Goal: Task Accomplishment & Management: Manage account settings

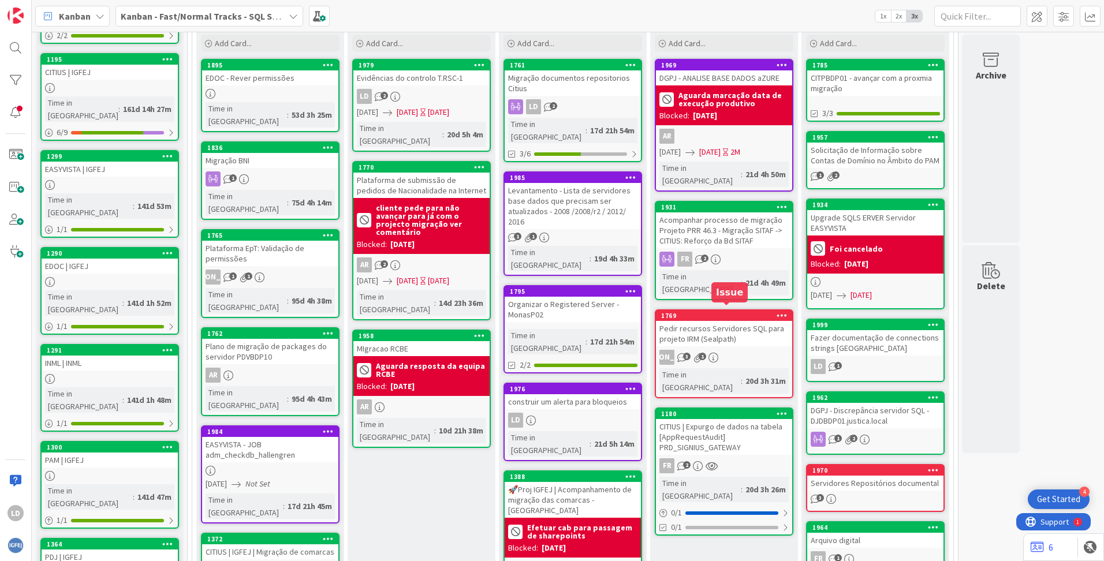
scroll to position [173, 0]
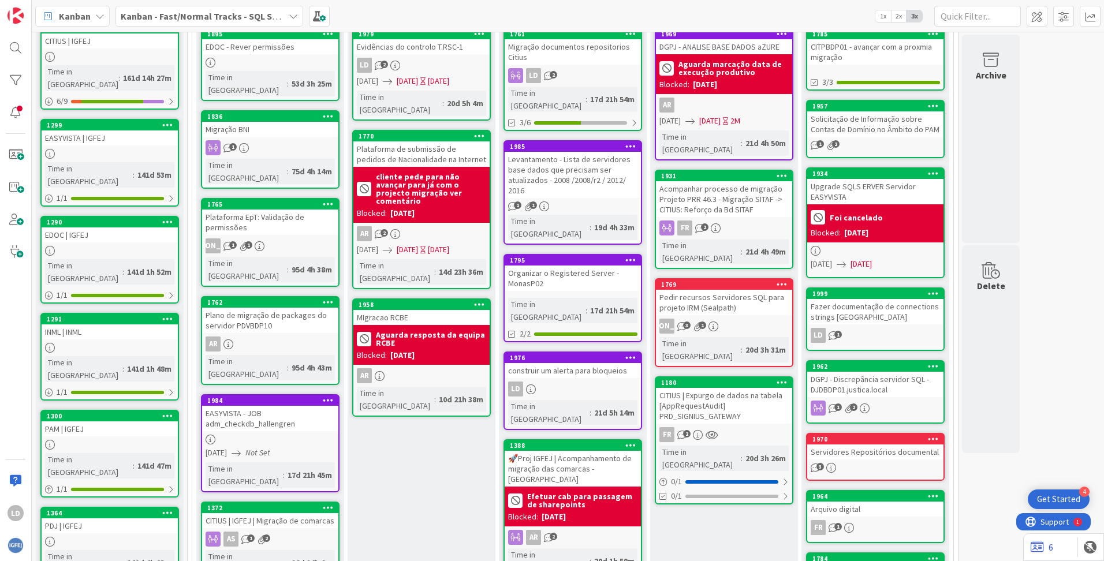
click at [720, 290] on div "Pedir recursos Servidores SQL para projeto IRM (Sealpath)" at bounding box center [724, 302] width 136 height 25
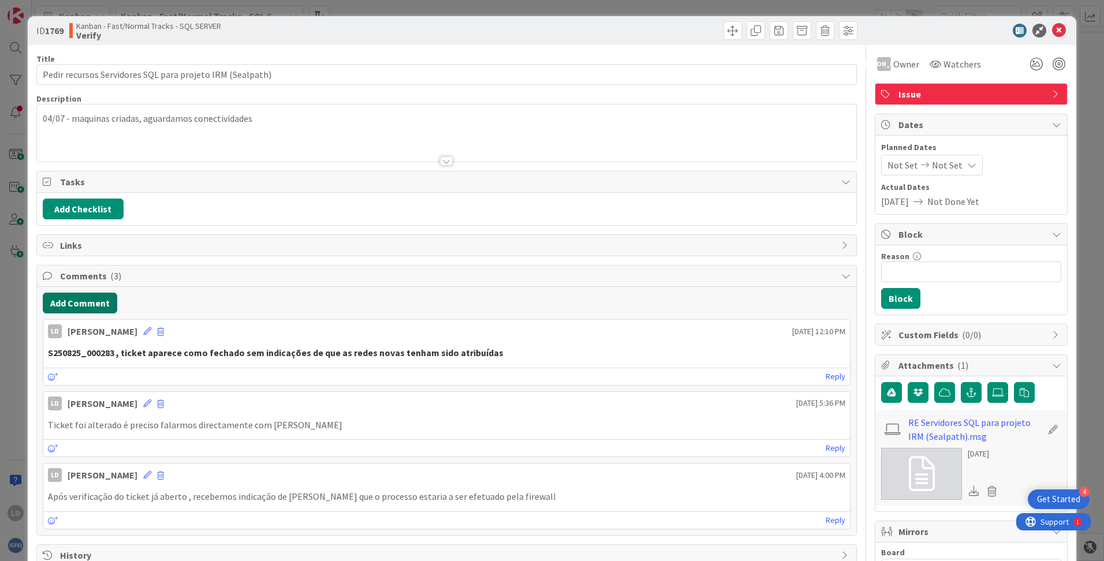
click at [77, 307] on button "Add Comment" at bounding box center [80, 303] width 74 height 21
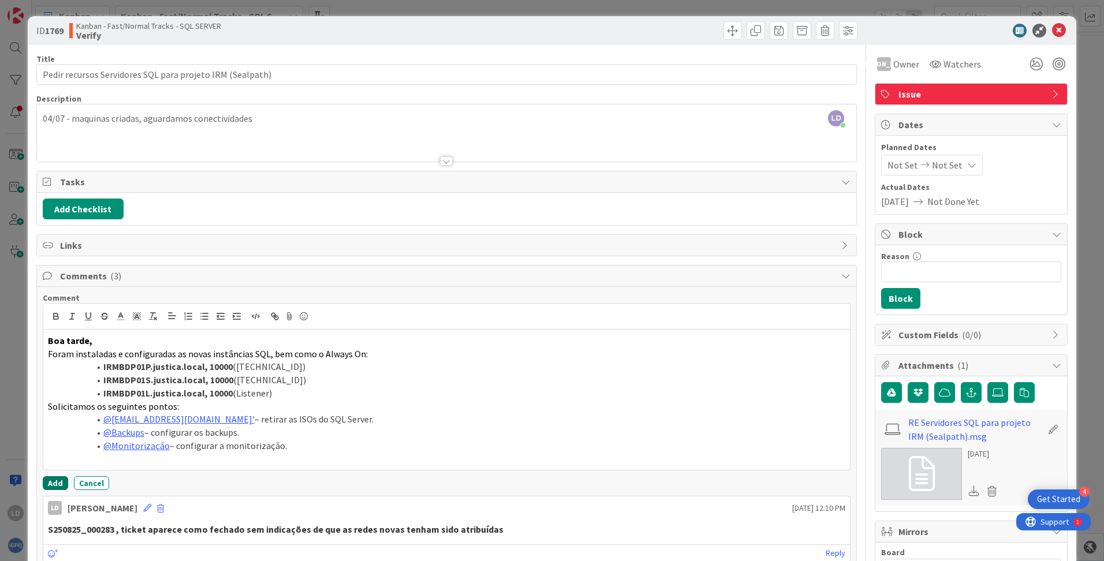
click at [53, 464] on button "Add" at bounding box center [55, 483] width 25 height 14
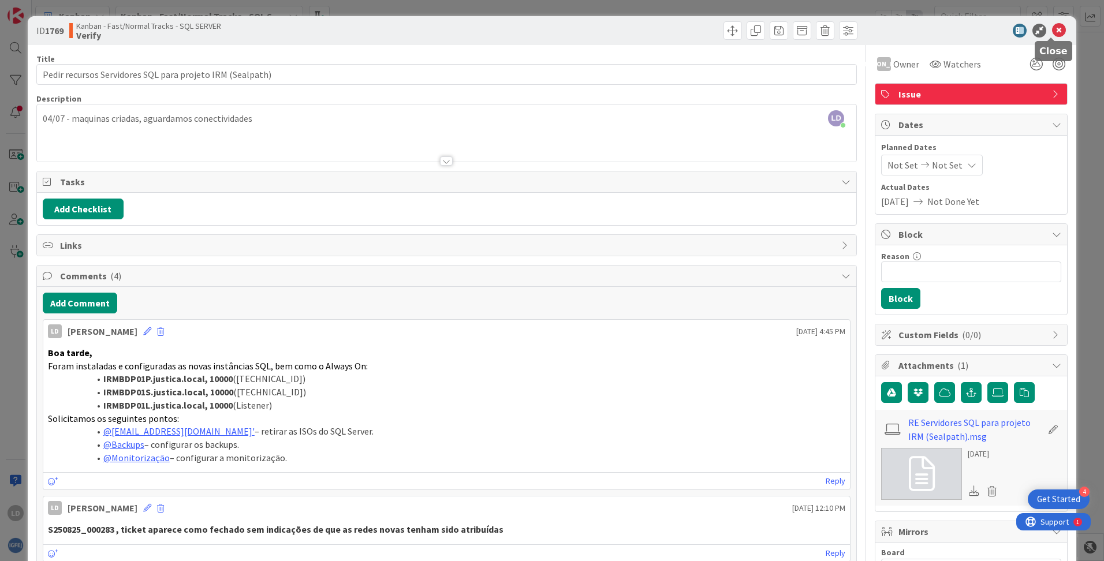
click at [882, 27] on icon at bounding box center [1059, 31] width 14 height 14
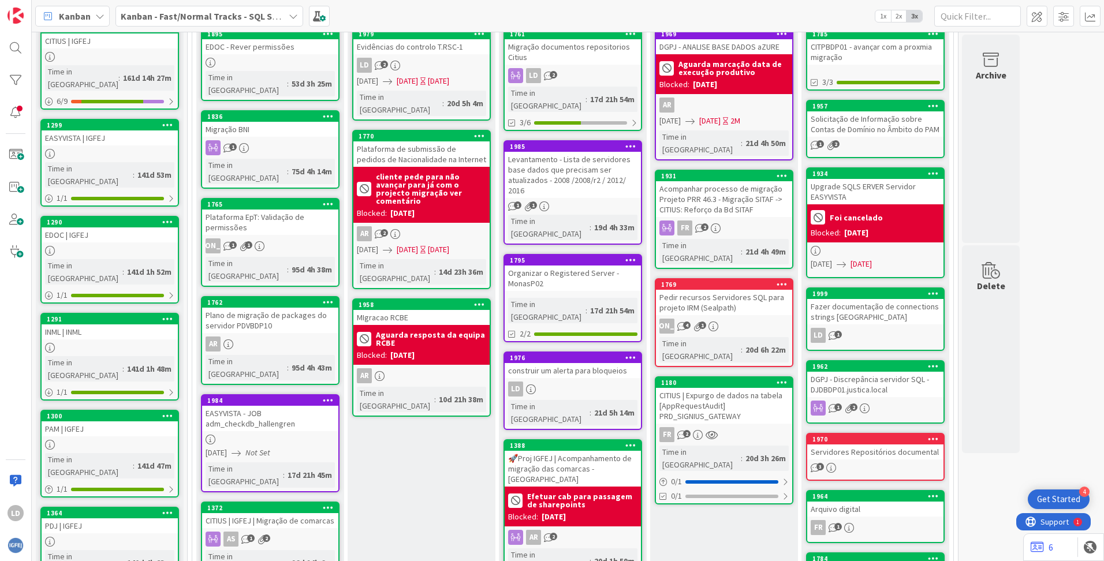
click at [423, 331] on b "Aguarda resposta da equipa RCBE" at bounding box center [431, 339] width 110 height 16
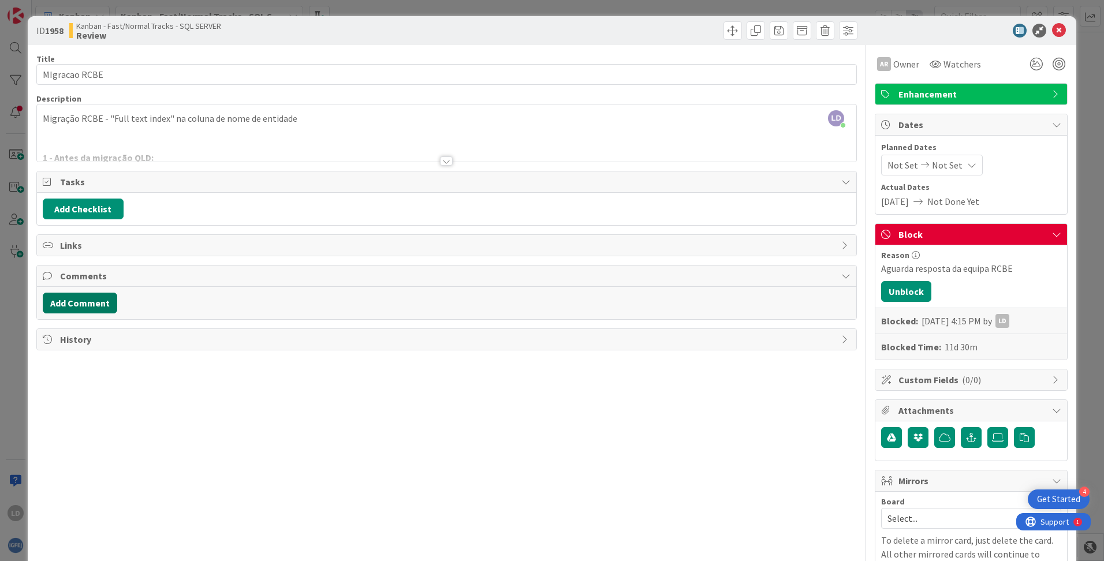
click at [84, 298] on button "Add Comment" at bounding box center [80, 303] width 74 height 21
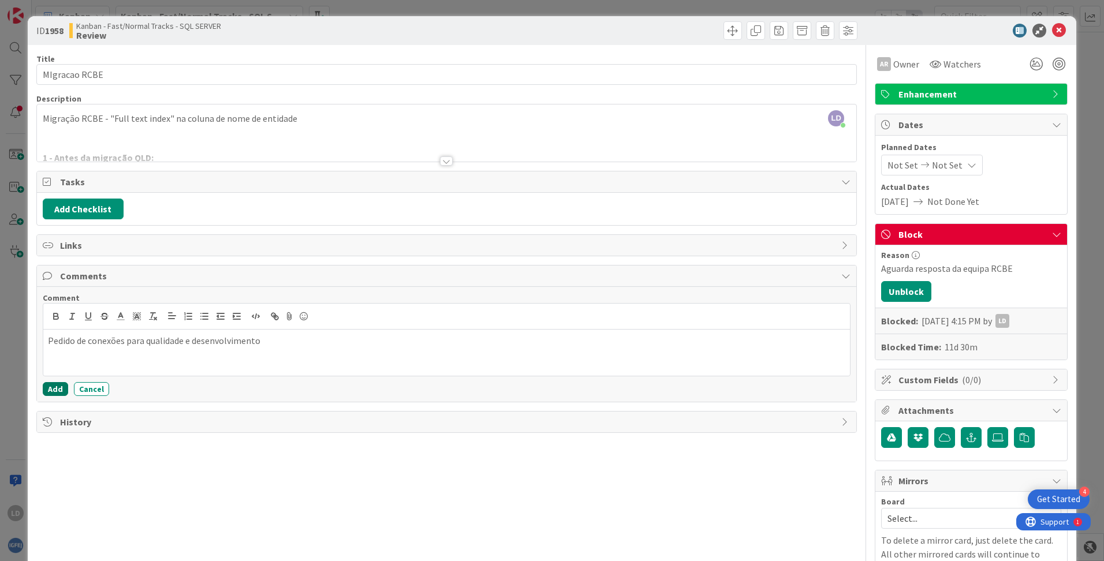
click at [50, 385] on button "Add" at bounding box center [55, 389] width 25 height 14
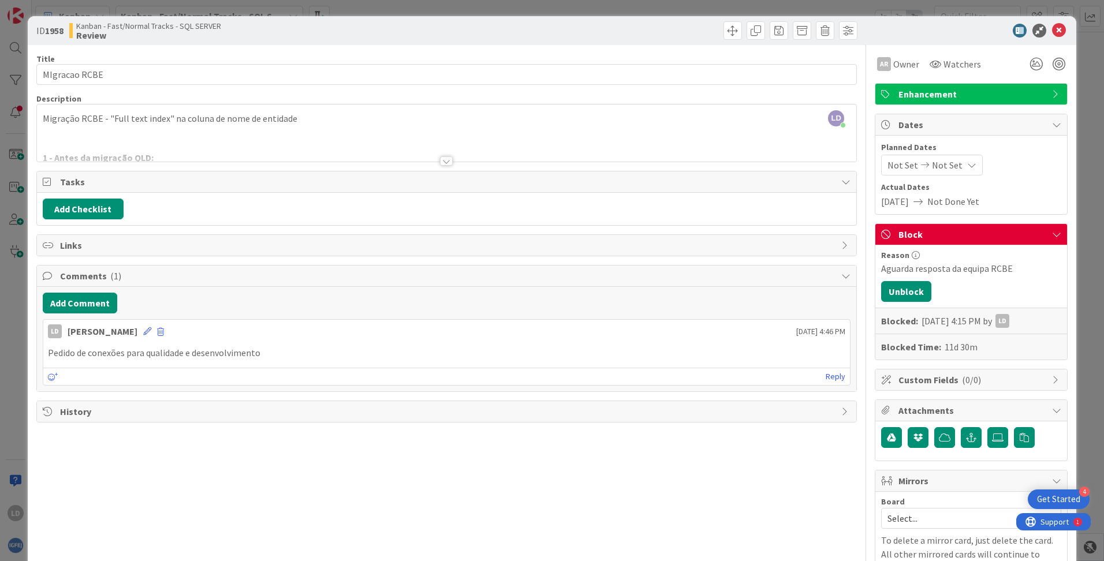
click at [440, 164] on div at bounding box center [446, 160] width 13 height 9
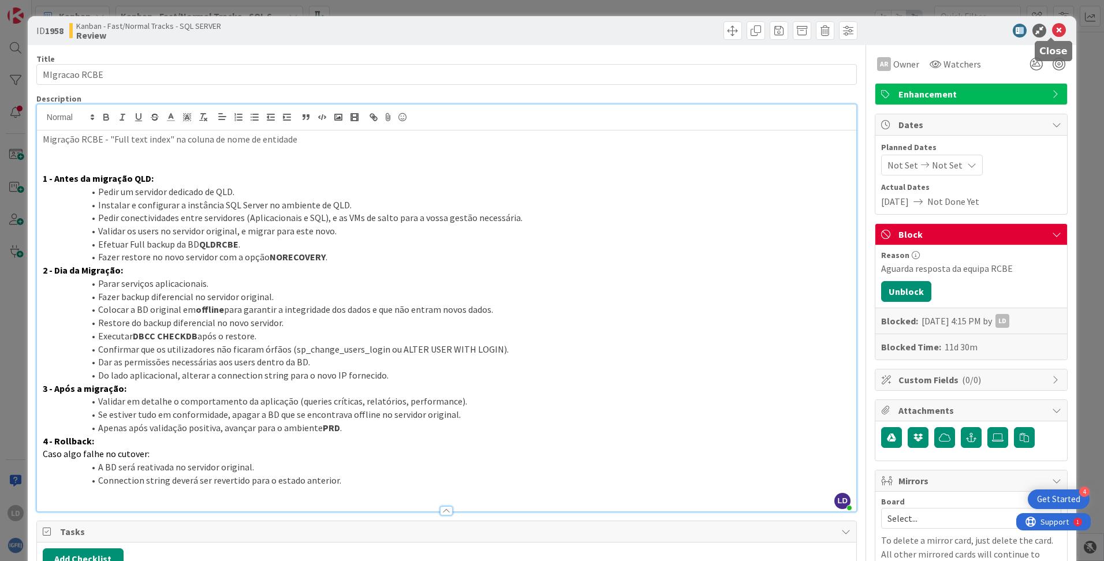
click at [882, 29] on icon at bounding box center [1059, 31] width 14 height 14
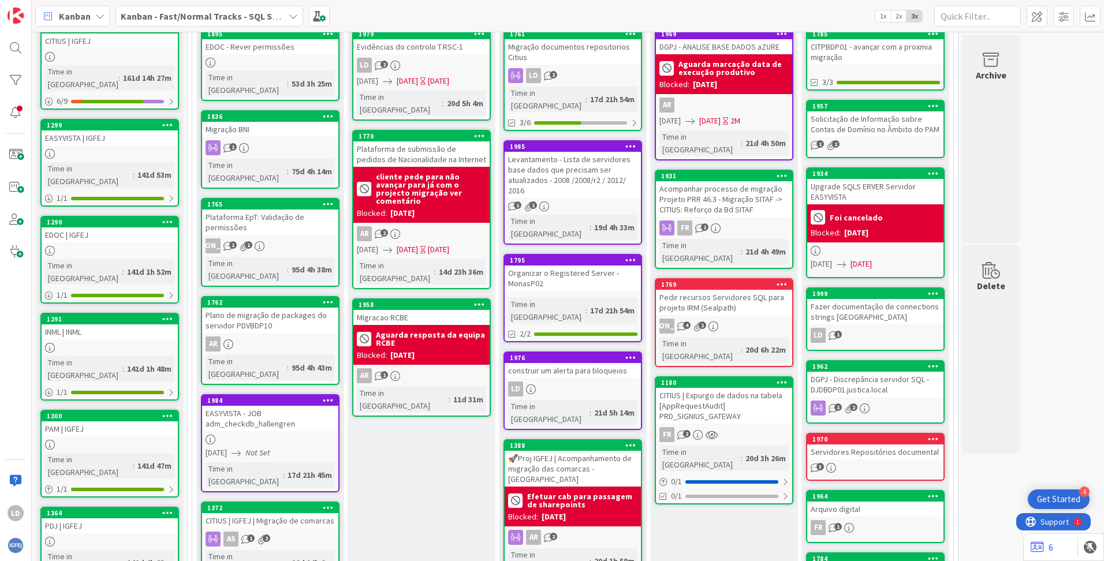
click at [441, 331] on b "Aguarda resposta da equipa RCBE" at bounding box center [431, 339] width 110 height 16
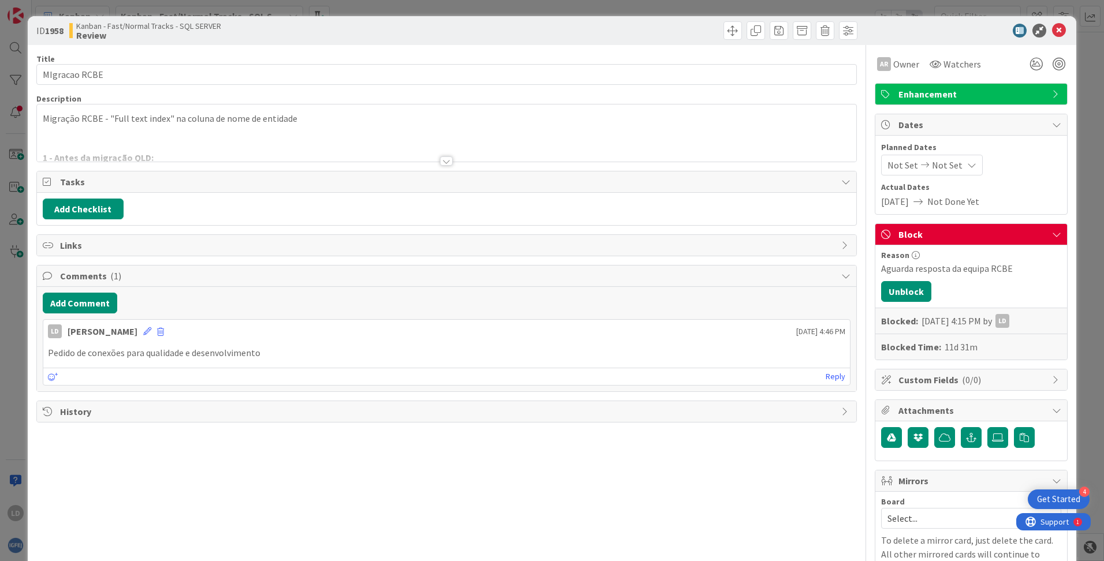
click at [882, 232] on span "Block" at bounding box center [972, 234] width 148 height 14
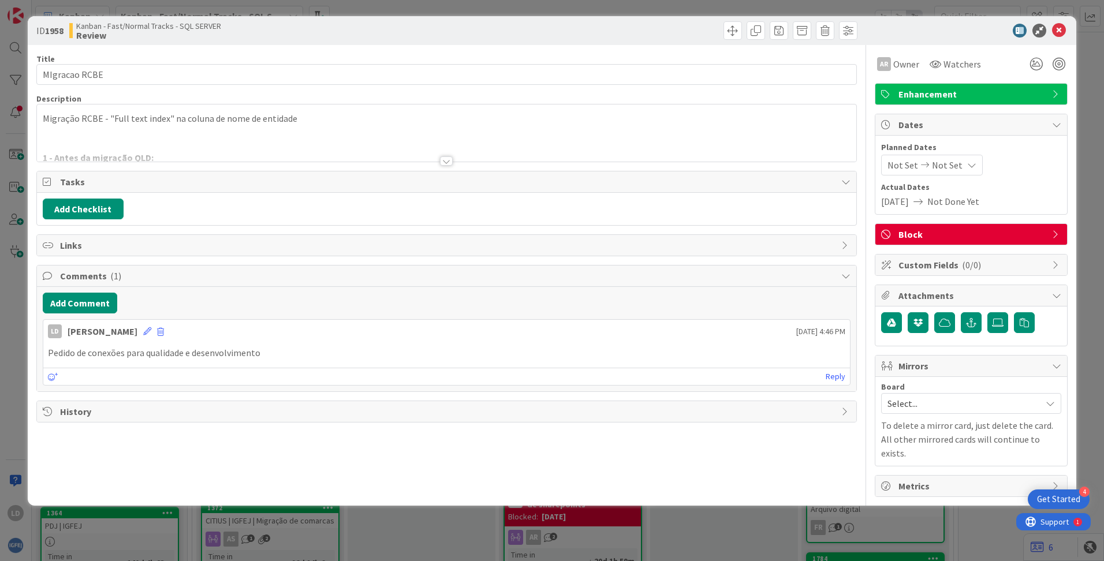
click at [882, 228] on div "Block" at bounding box center [971, 234] width 192 height 21
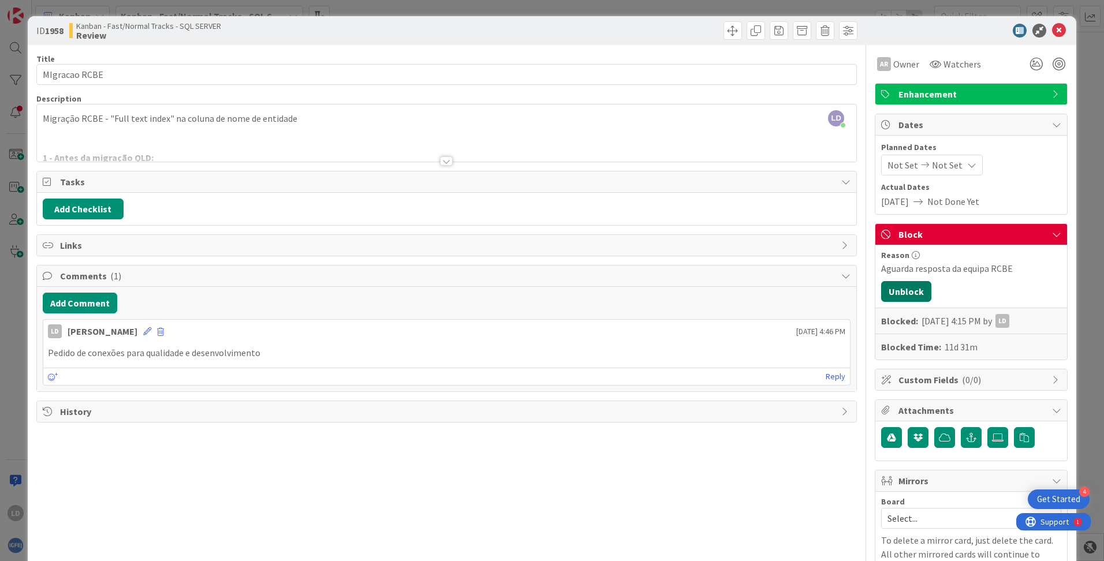
click at [882, 293] on button "Unblock" at bounding box center [906, 291] width 50 height 21
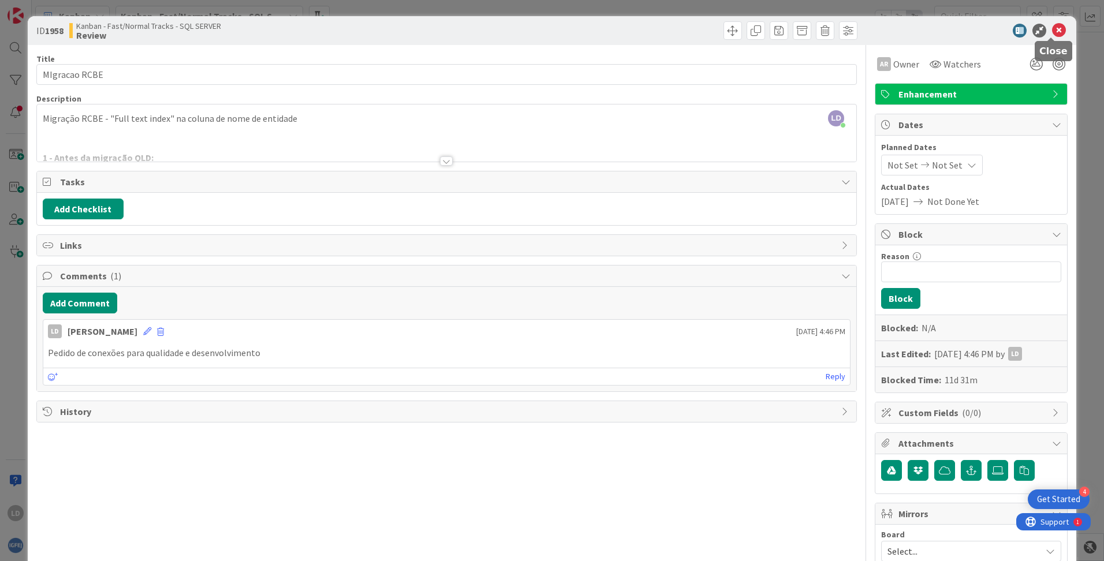
click at [882, 31] on icon at bounding box center [1059, 31] width 14 height 14
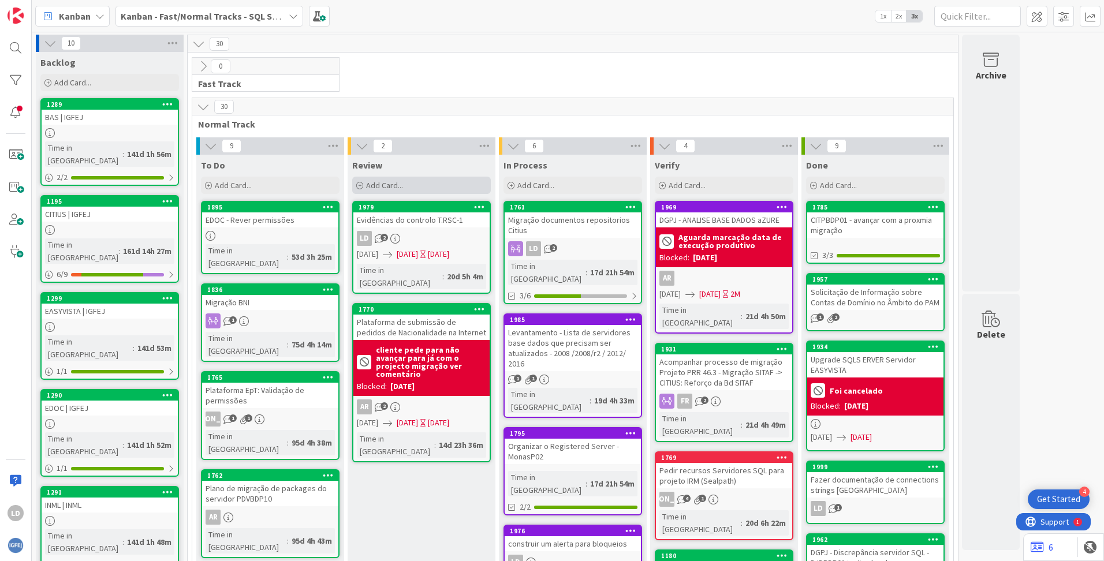
click at [371, 186] on span "Add Card..." at bounding box center [384, 185] width 37 height 10
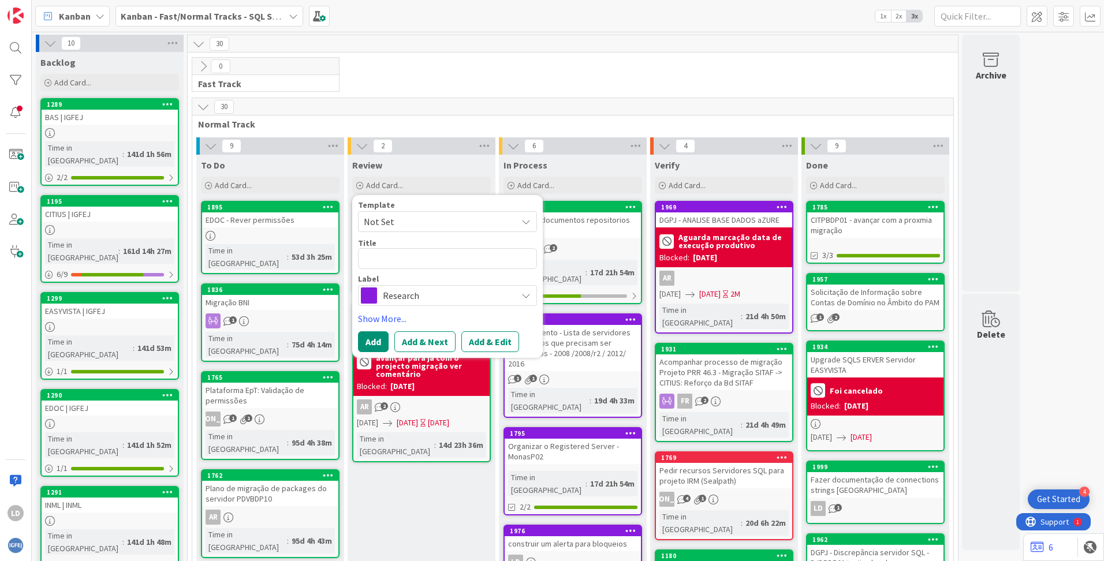
click at [546, 85] on div "0 Fast Track" at bounding box center [573, 77] width 766 height 40
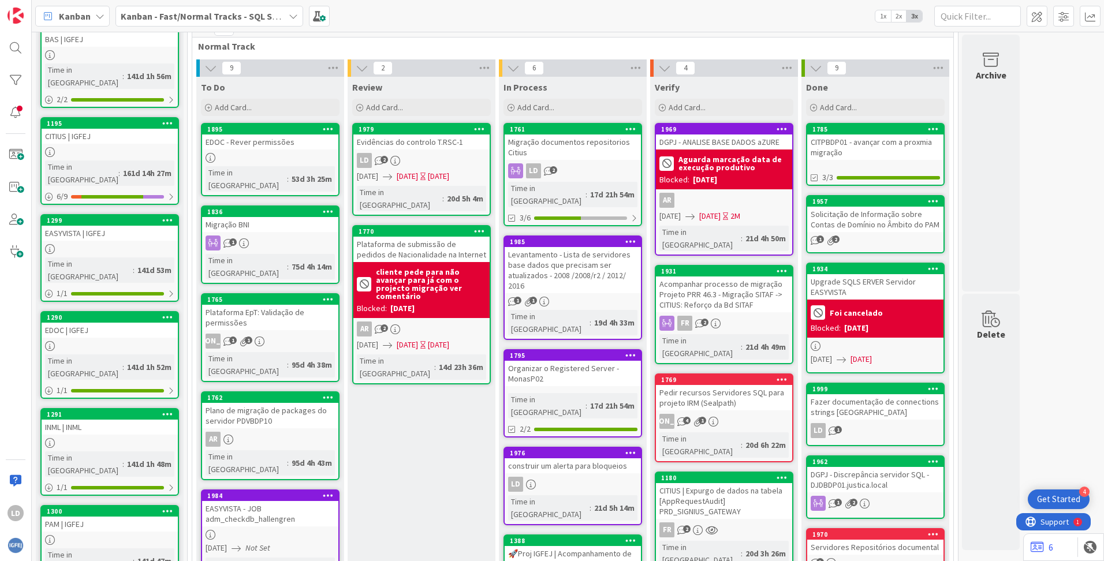
scroll to position [58, 0]
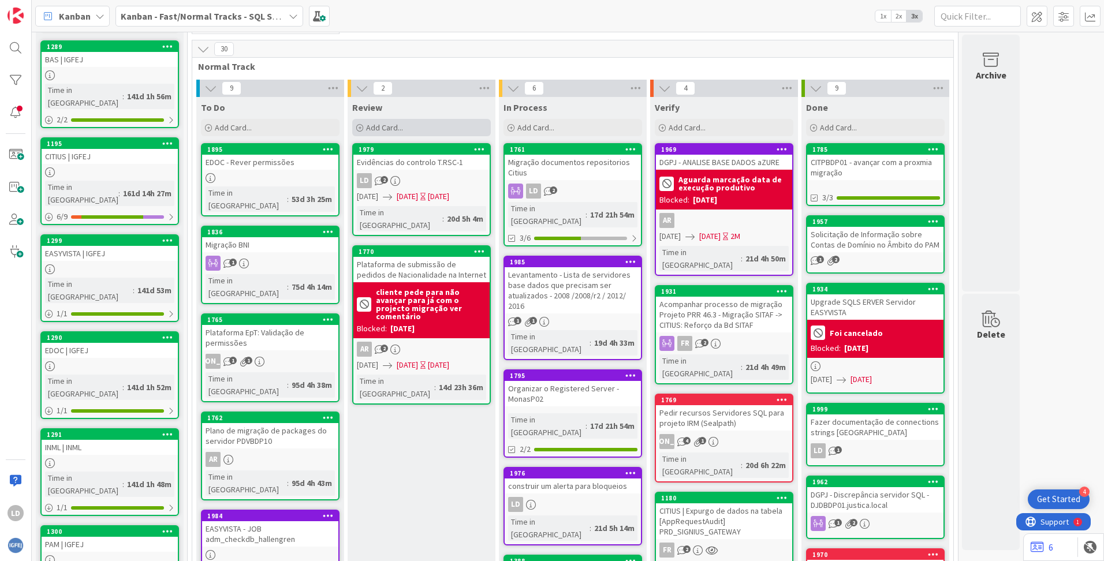
click at [376, 128] on span "Add Card..." at bounding box center [384, 127] width 37 height 10
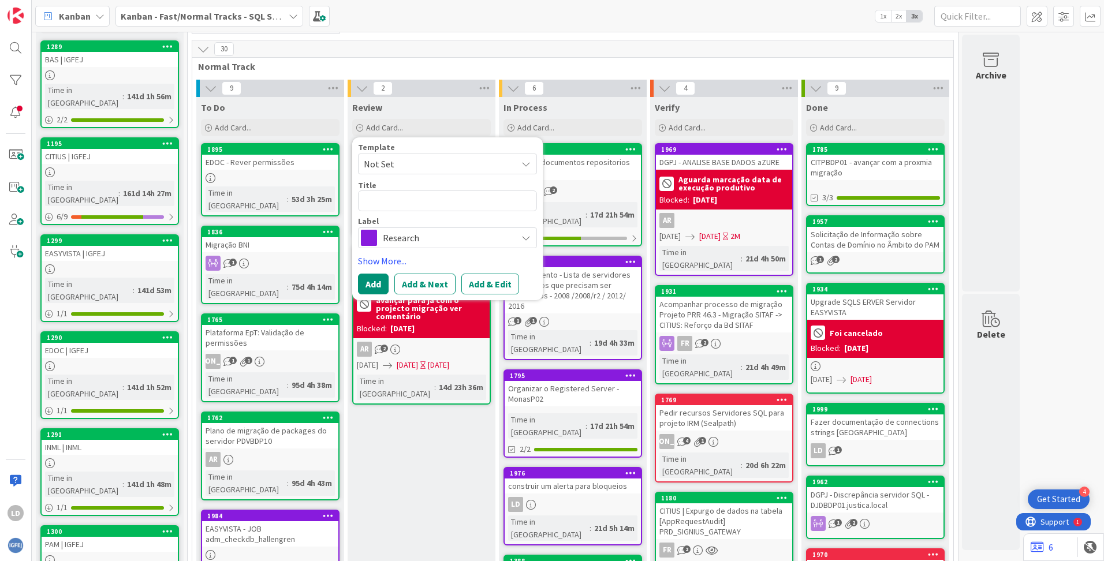
click at [403, 237] on span "Research" at bounding box center [447, 238] width 128 height 16
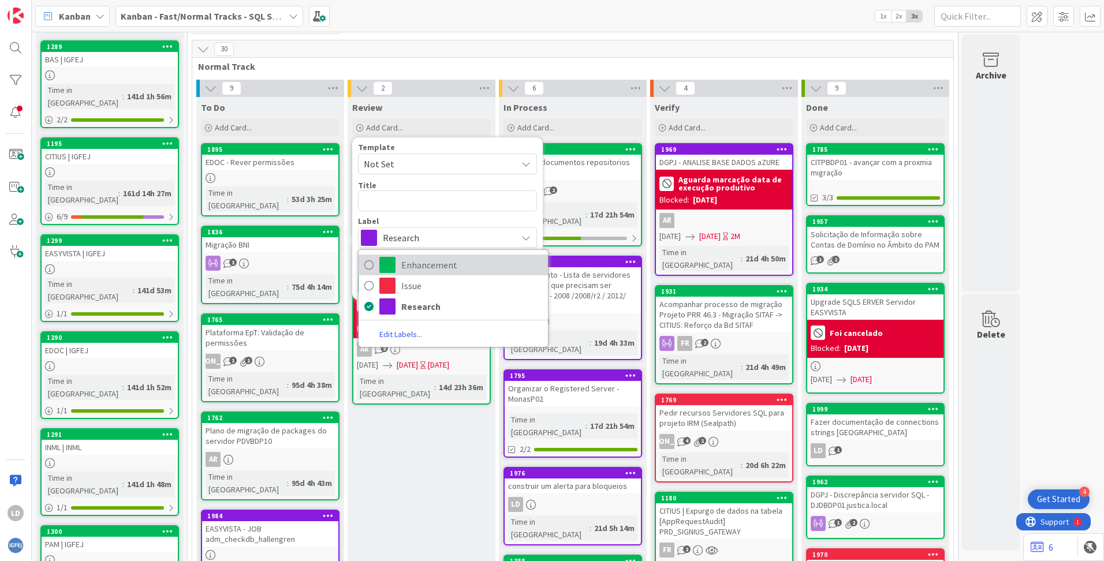
click at [417, 267] on span "Enhancement" at bounding box center [471, 264] width 141 height 17
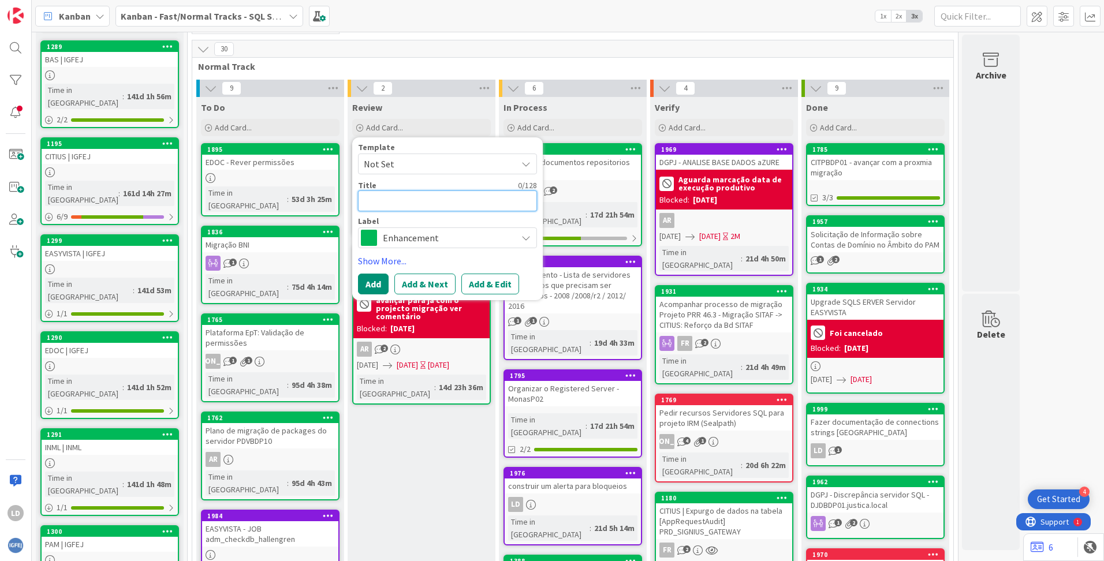
click at [401, 201] on textarea at bounding box center [447, 201] width 179 height 21
type textarea "x"
type textarea "P"
type textarea "x"
type textarea "Pr"
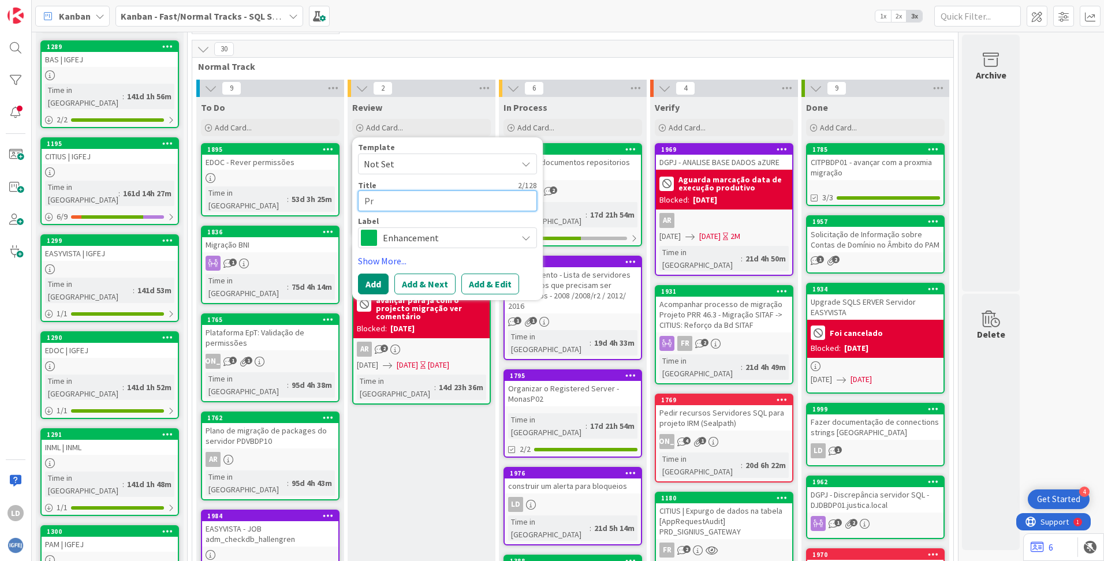
type textarea "x"
type textarea "Pro"
type textarea "x"
type textarea "Proj"
type textarea "x"
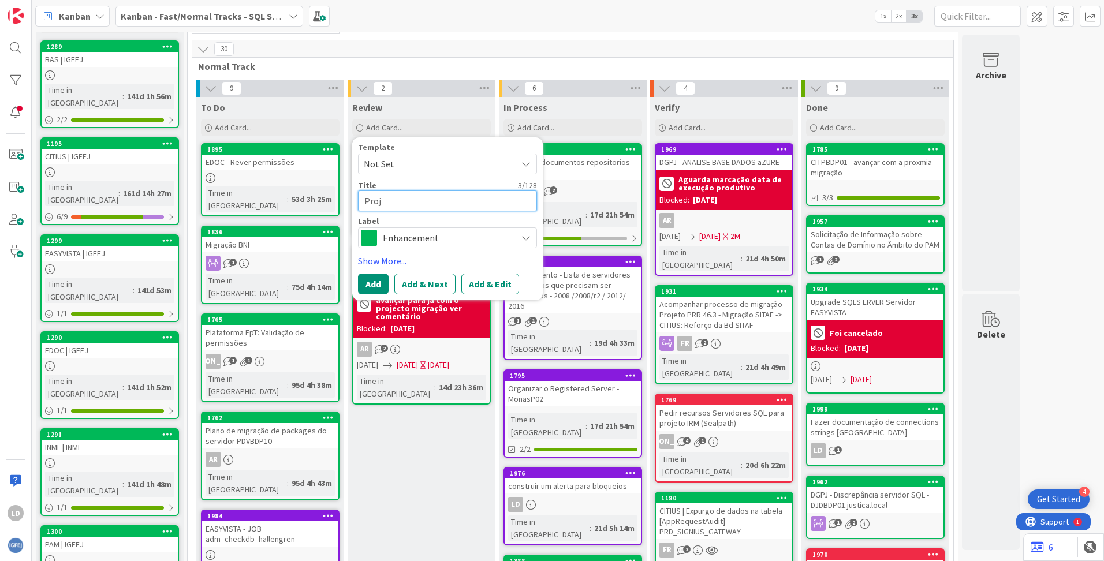
type textarea "Proje"
type textarea "x"
type textarea "Projec"
type textarea "x"
type textarea "Project"
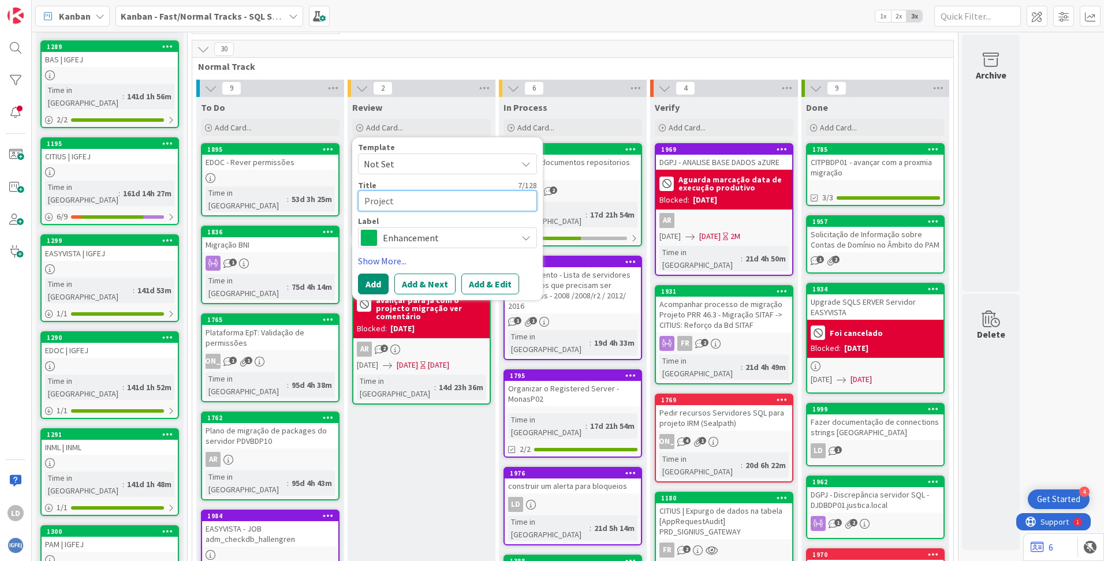
type textarea "x"
type textarea "Projecto"
type textarea "x"
type textarea "Projecto"
type textarea "x"
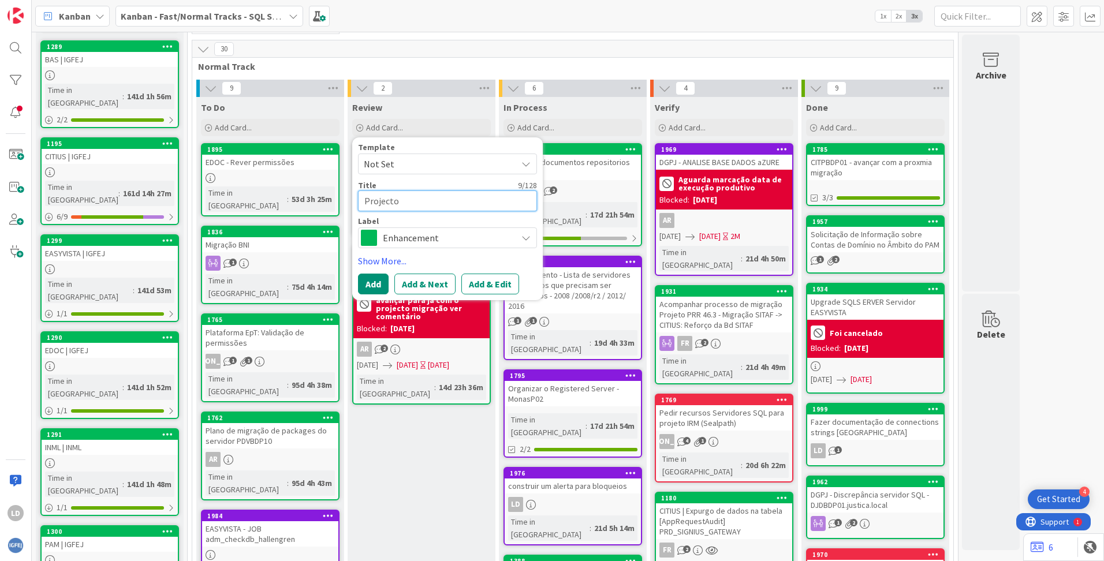
type textarea "Projecto A"
type textarea "x"
type textarea "Projecto Au"
type textarea "x"
type textarea "Projecto Aud"
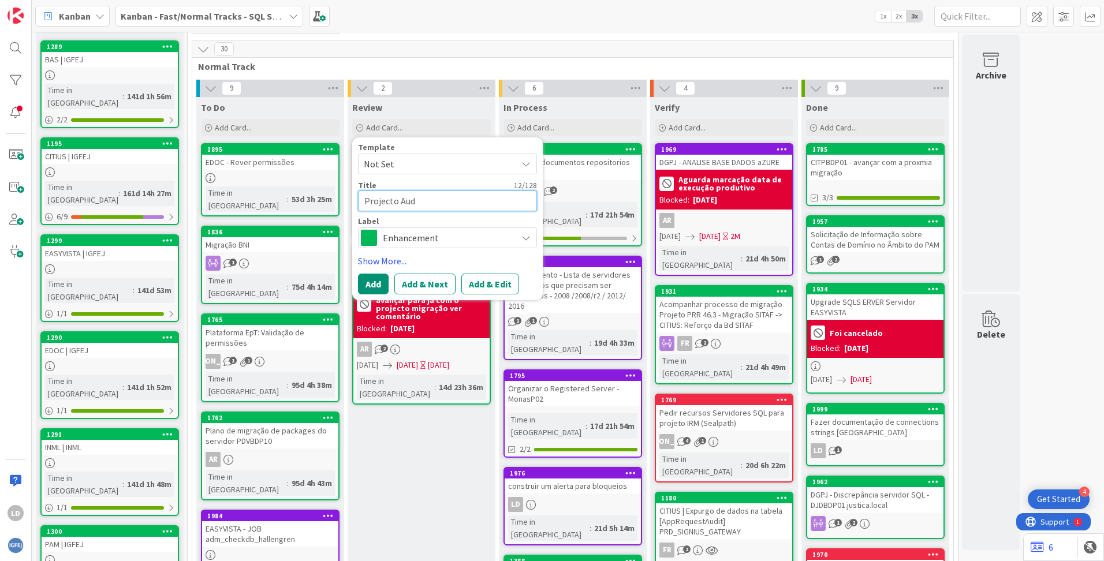
type textarea "x"
type textarea "Projecto Audi"
type textarea "x"
type textarea "Projecto Audit"
type textarea "x"
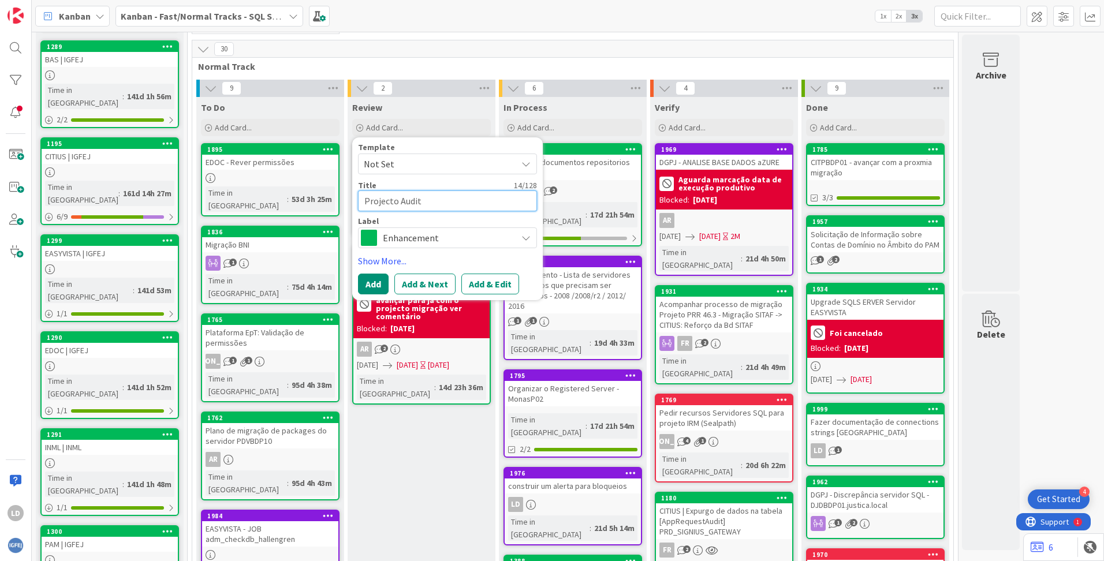
type textarea "Projecto Audito"
type textarea "x"
type textarea "Projecto Auditor"
type textarea "x"
type textarea "Projecto Auditori"
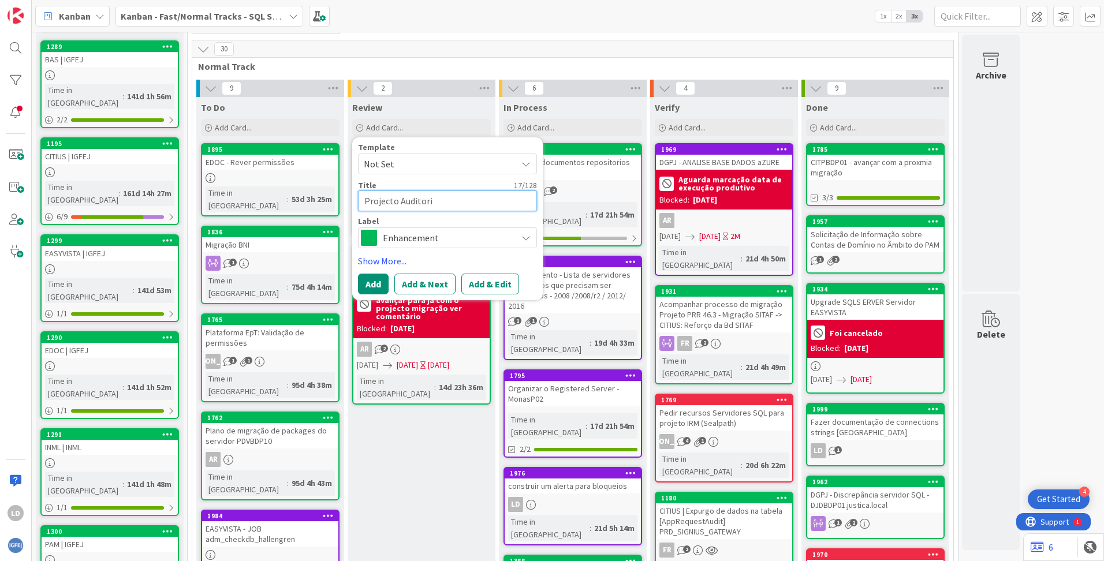
type textarea "x"
type textarea "Projecto Auditoria"
type textarea "x"
type textarea "Projecto Auditoria"
type textarea "x"
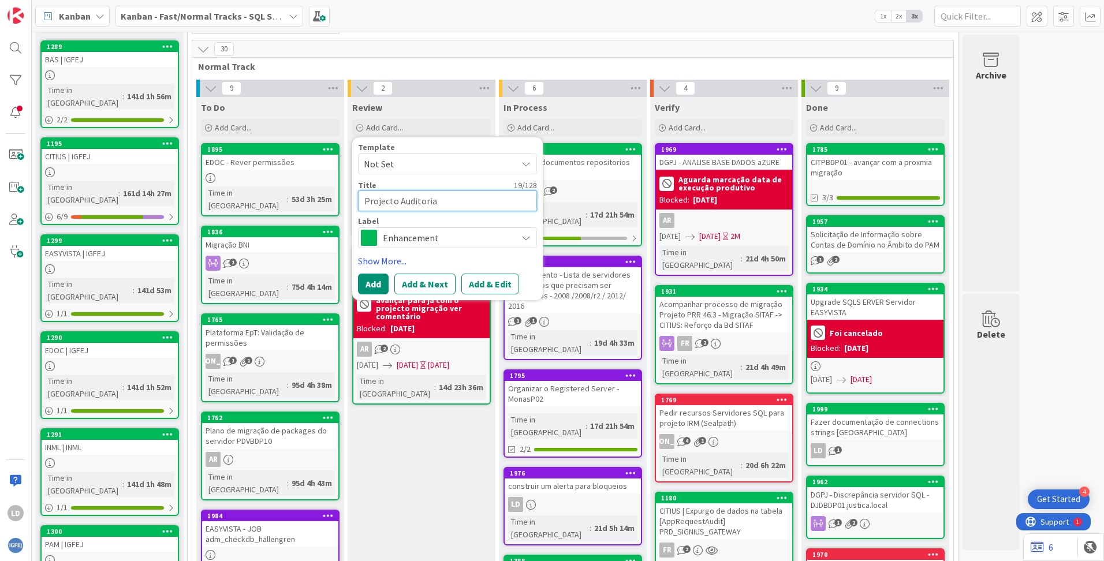
type textarea "Projecto Auditoria S"
type textarea "x"
type textarea "Projecto Auditoria SQ"
type textarea "x"
type textarea "Projecto Auditoria SQL"
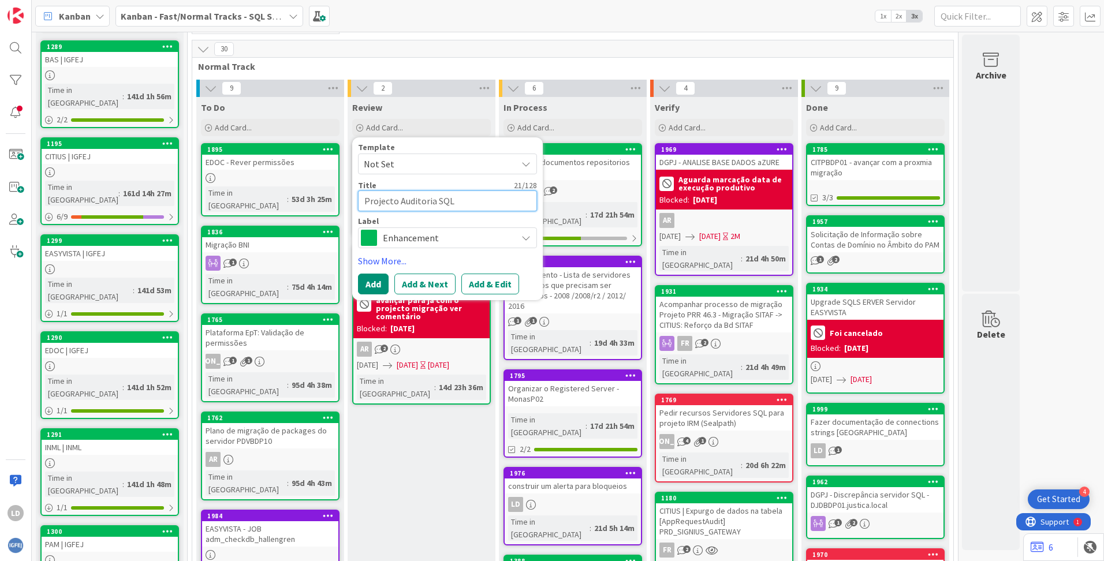
type textarea "x"
type textarea "Projecto Auditoria SQL"
type textarea "x"
type textarea "Projecto Auditoria SQL S"
type textarea "x"
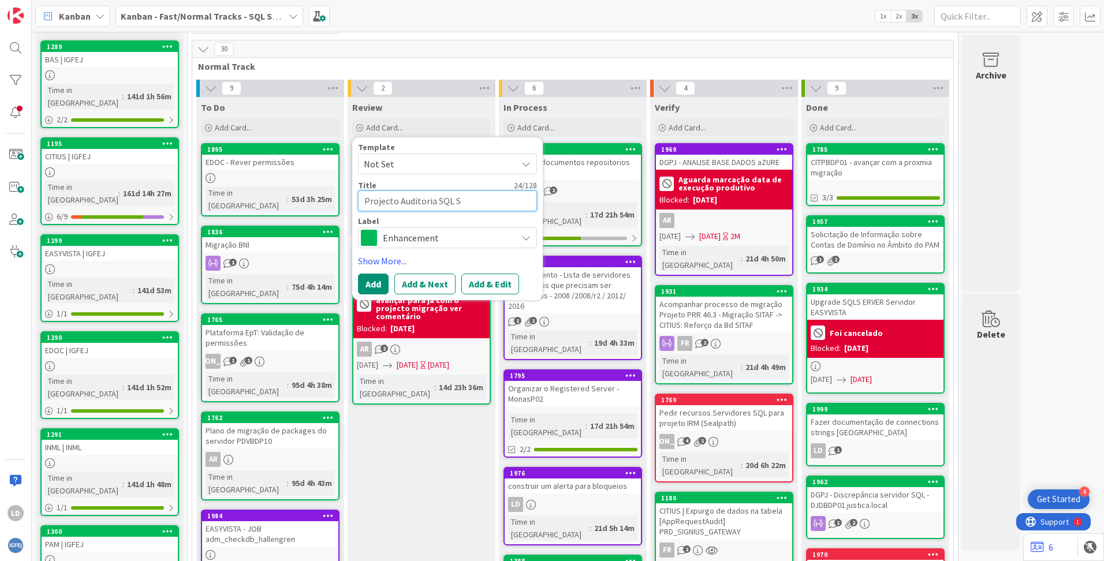
type textarea "Projecto Auditoria SQL SE"
type textarea "x"
type textarea "Projecto Auditoria SQL SER"
type textarea "x"
type textarea "Projecto Auditoria SQL SERV"
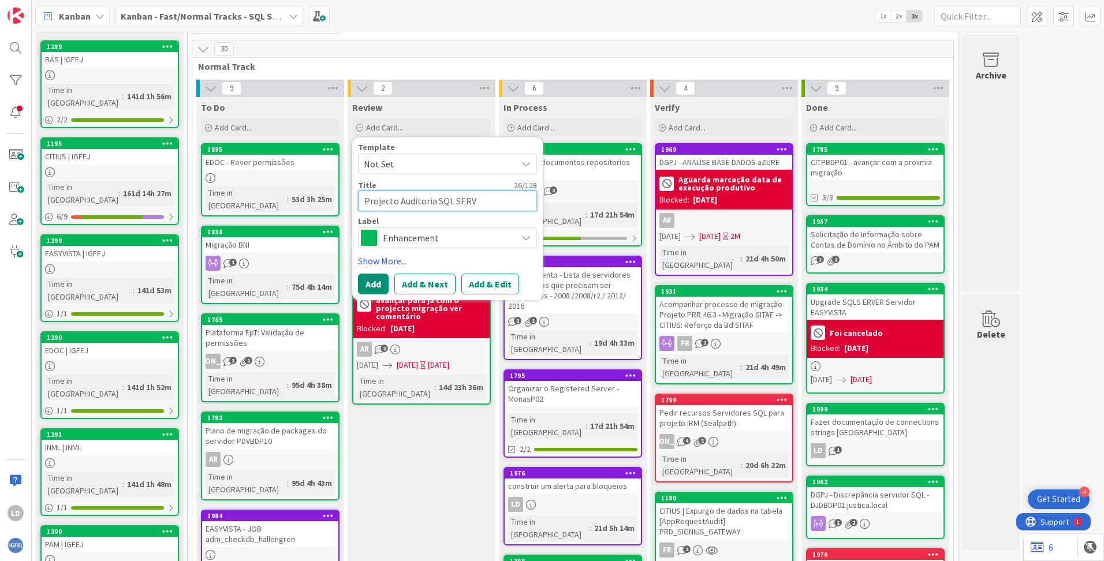
type textarea "x"
type textarea "Projecto Auditoria SQL SERVE"
type textarea "x"
type textarea "Projecto Auditoria SQL SERVER"
click at [368, 279] on button "Add" at bounding box center [373, 284] width 31 height 21
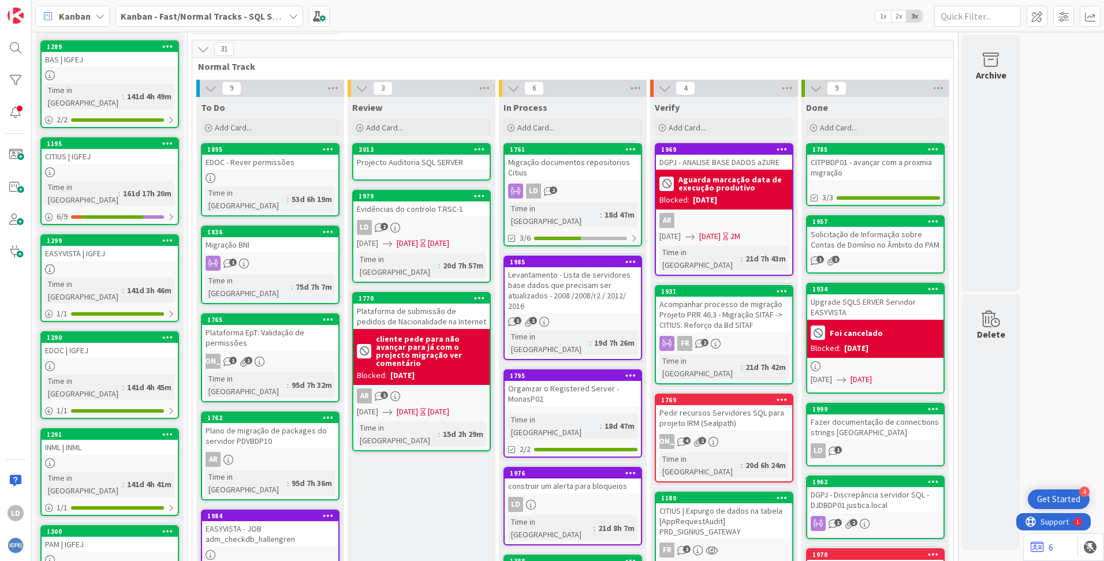
click at [412, 158] on div "Projecto Auditoria SQL SERVER" at bounding box center [421, 162] width 136 height 15
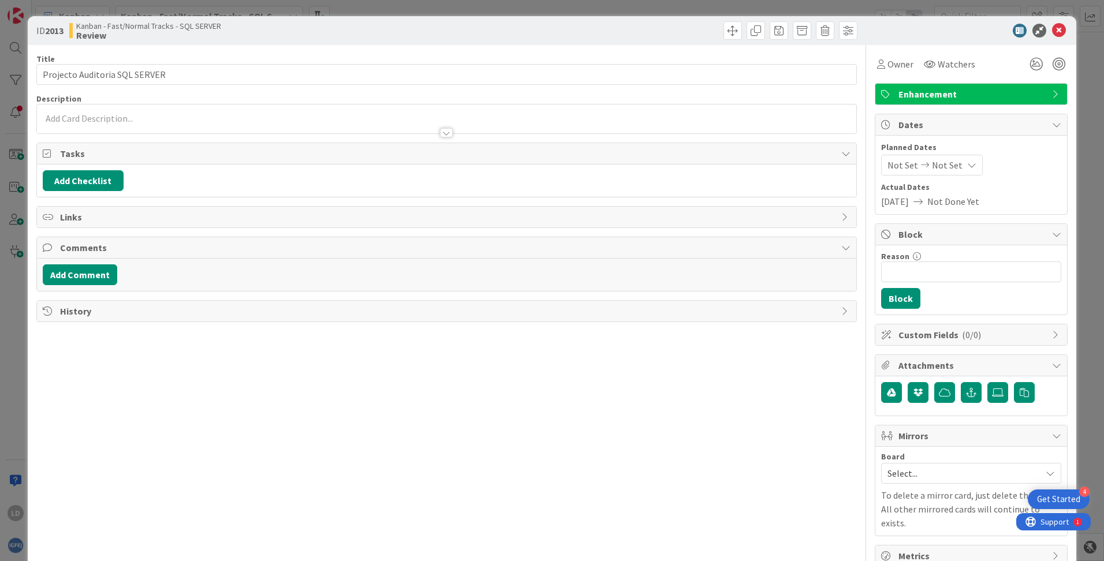
click at [882, 159] on span "Not Set" at bounding box center [902, 165] width 31 height 14
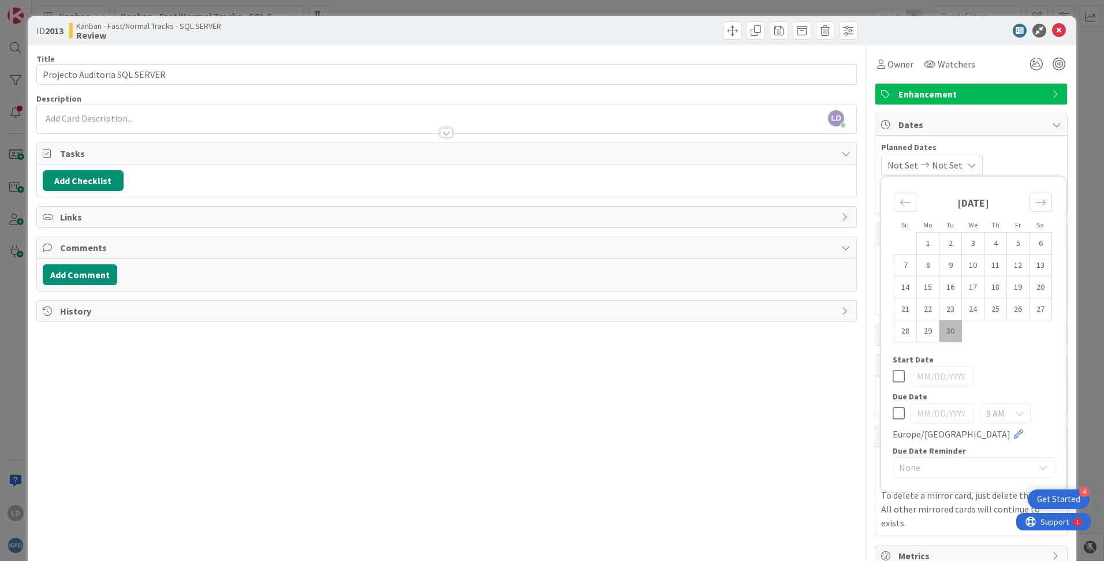
click at [882, 332] on td "30" at bounding box center [950, 331] width 23 height 22
type input "[DATE]"
click at [882, 203] on icon "Move forward to switch to the next month." at bounding box center [1040, 202] width 11 height 11
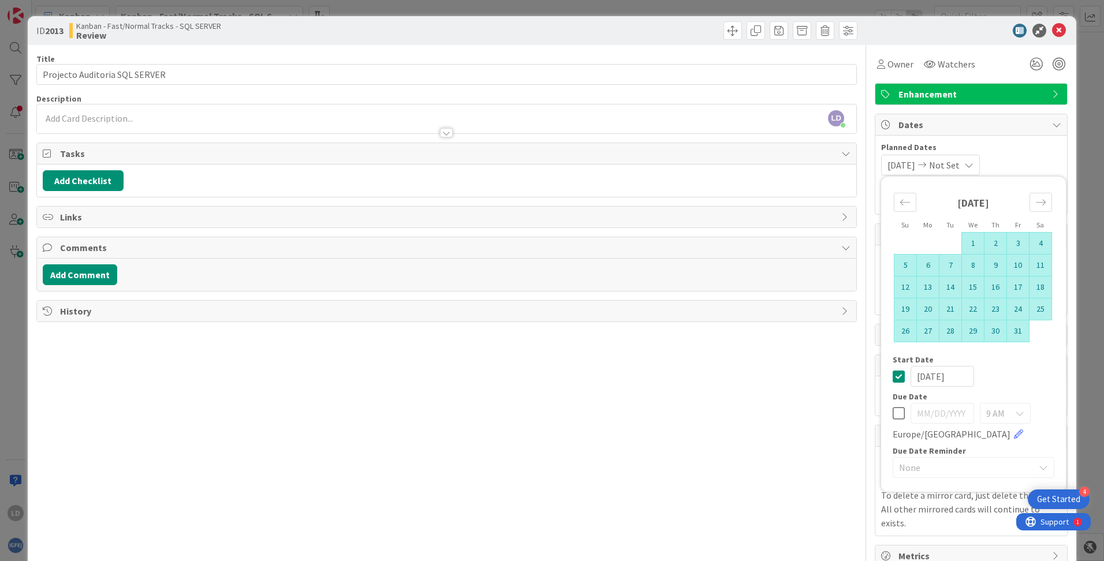
click at [882, 332] on td "31" at bounding box center [1018, 331] width 23 height 22
type input "[DATE]"
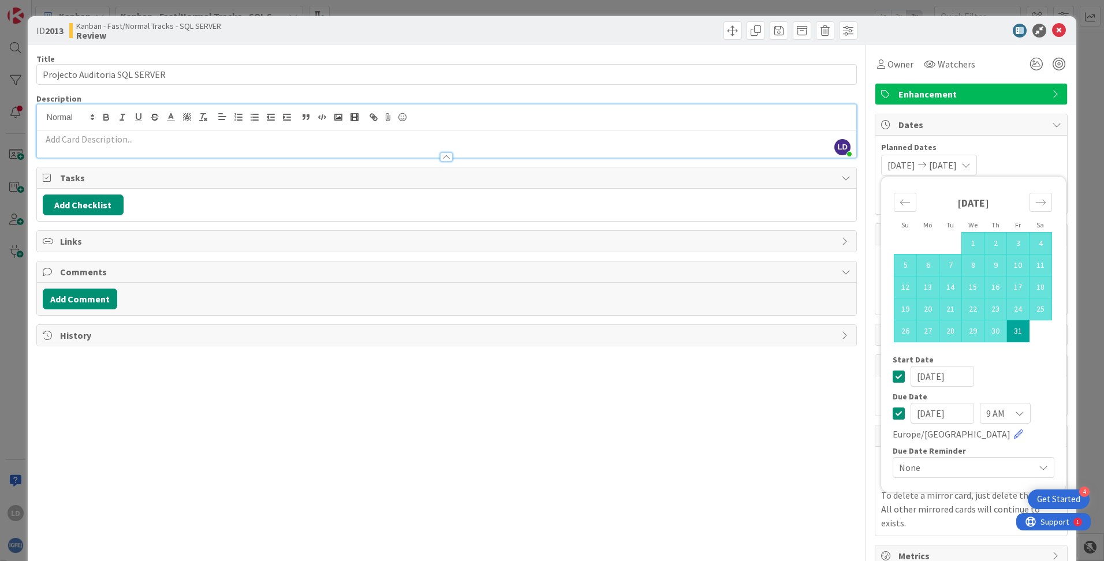
click at [92, 114] on div "LD [PERSON_NAME] just joined" at bounding box center [446, 130] width 819 height 53
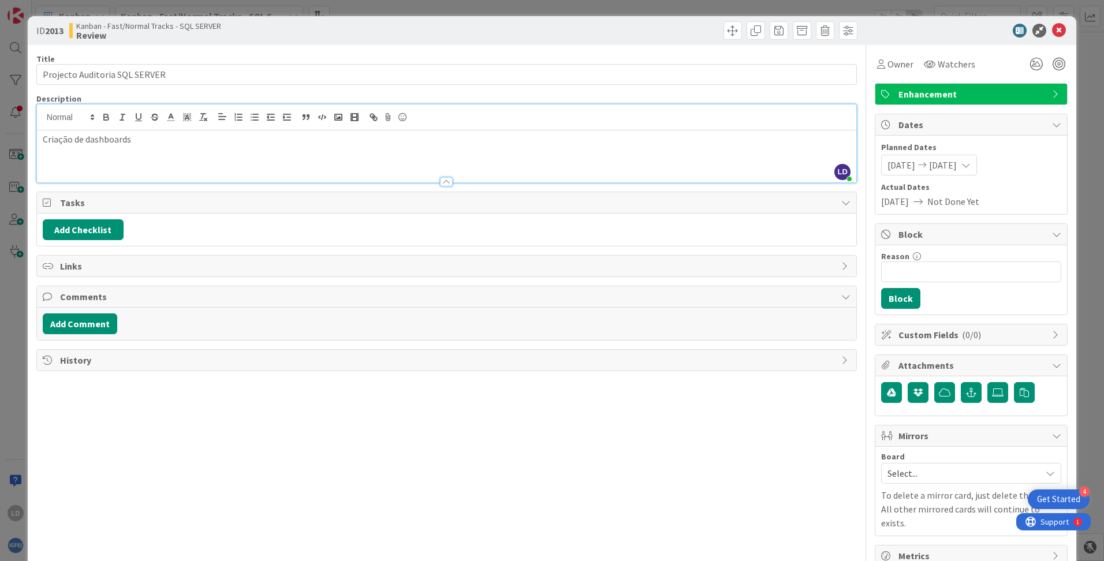
drag, startPoint x: 63, startPoint y: 140, endPoint x: 371, endPoint y: 156, distance: 308.1
click at [371, 156] on div "Criação de dashboards" at bounding box center [446, 156] width 819 height 52
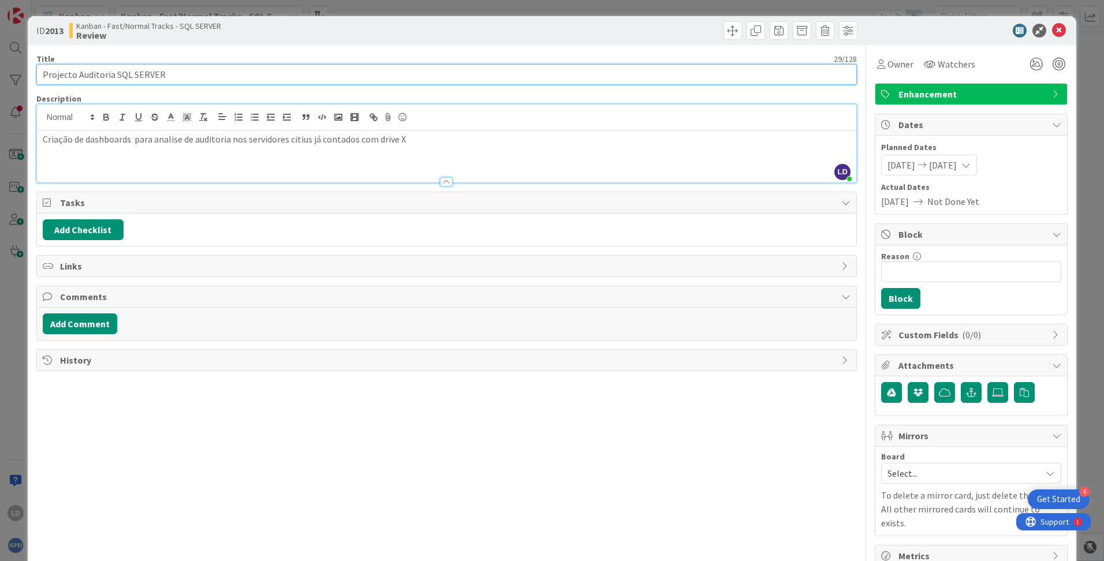
click at [405, 78] on input "Projecto Auditoria SQL SERVER" at bounding box center [446, 74] width 820 height 21
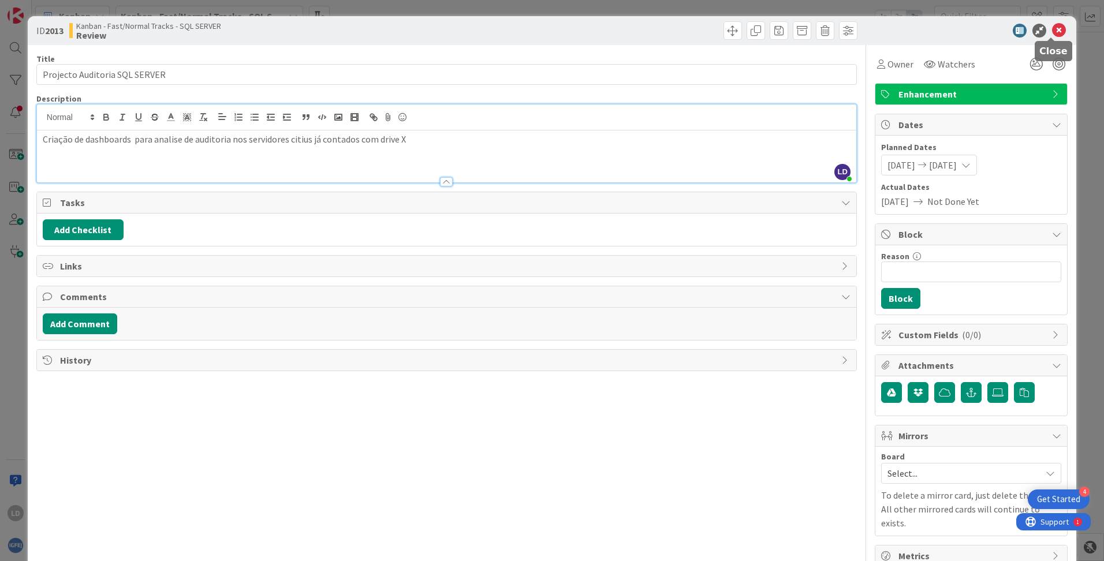
click at [882, 26] on icon at bounding box center [1059, 31] width 14 height 14
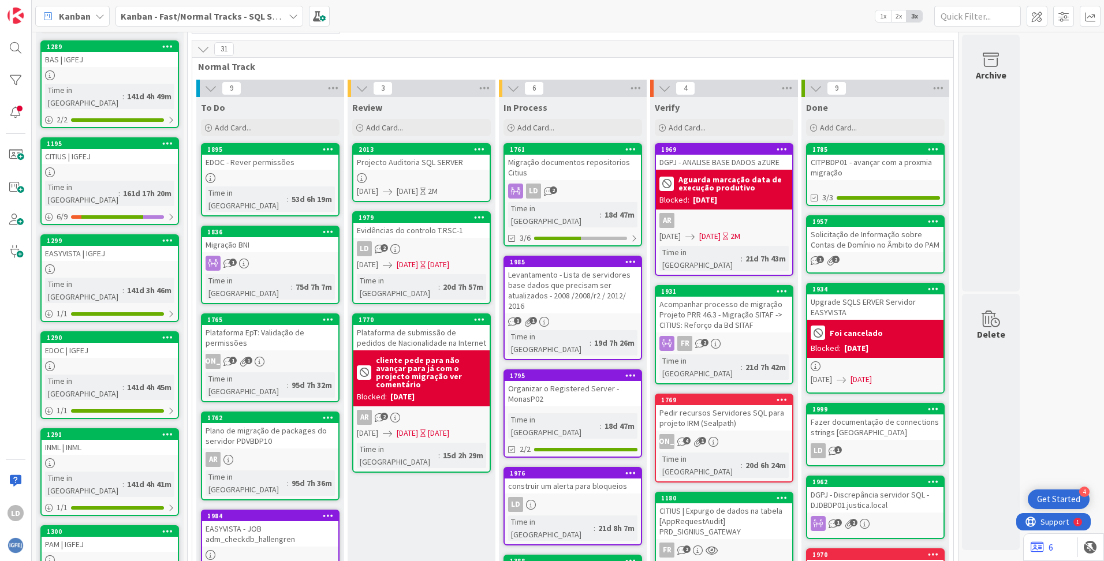
click at [428, 163] on div "Projecto Auditoria SQL SERVER" at bounding box center [421, 162] width 136 height 15
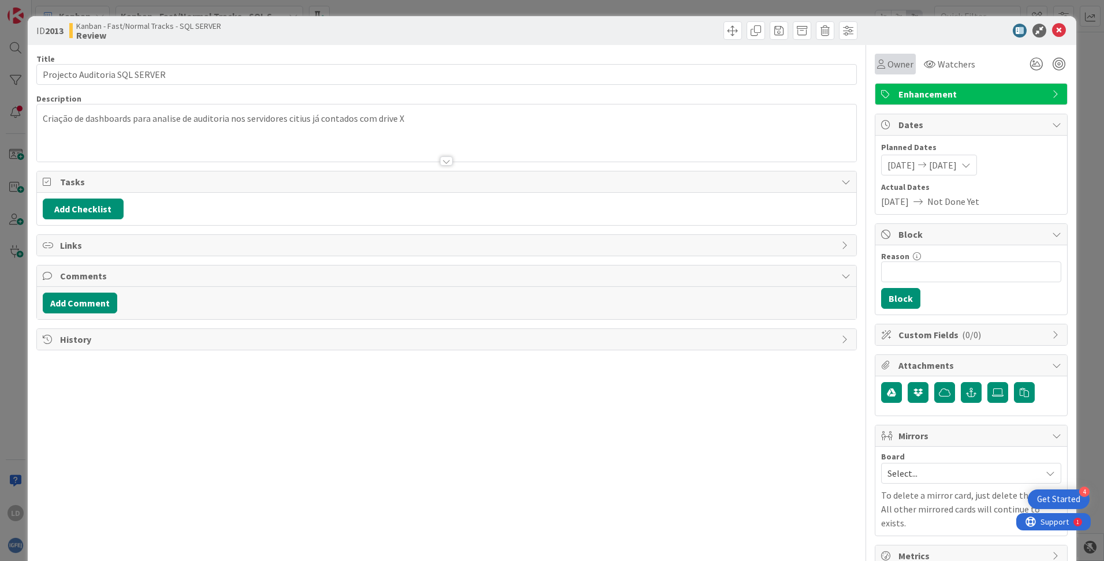
click at [882, 59] on span "Owner" at bounding box center [900, 64] width 26 height 14
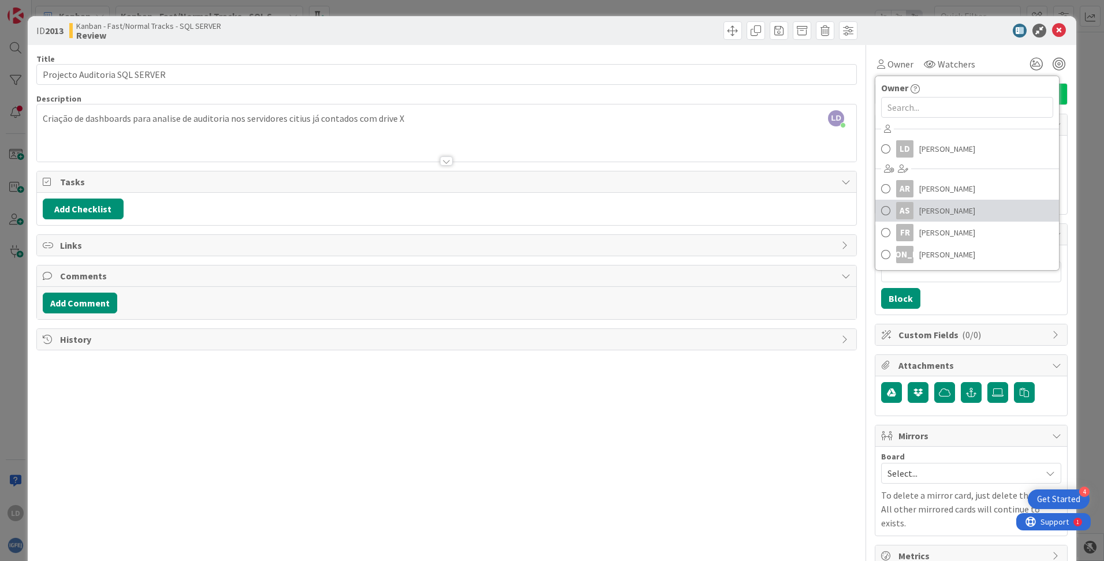
click at [882, 204] on span "[PERSON_NAME]" at bounding box center [947, 210] width 56 height 17
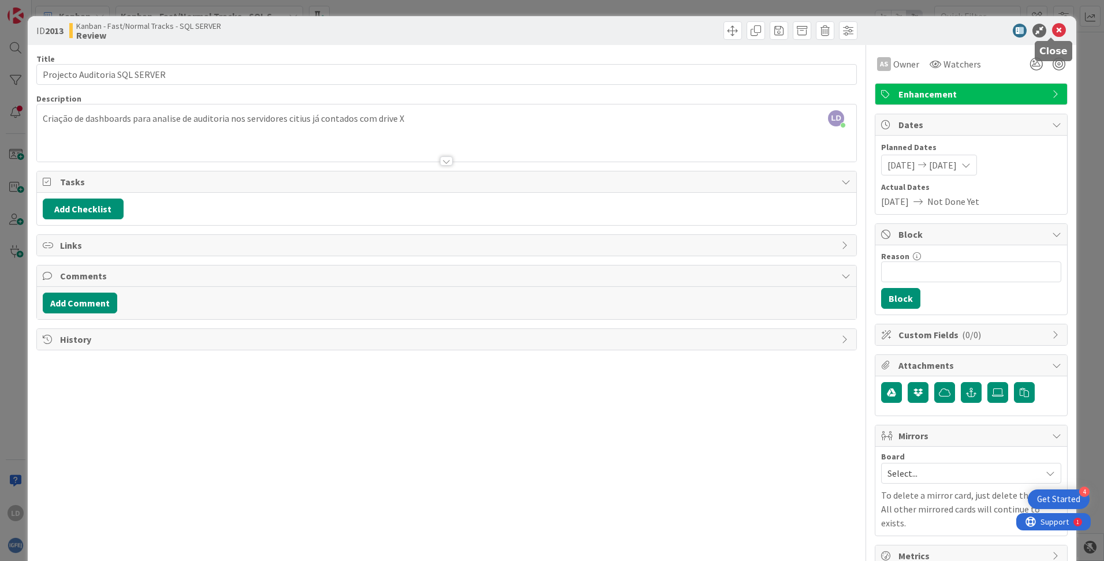
click at [882, 30] on icon at bounding box center [1059, 31] width 14 height 14
